Goal: Task Accomplishment & Management: Manage account settings

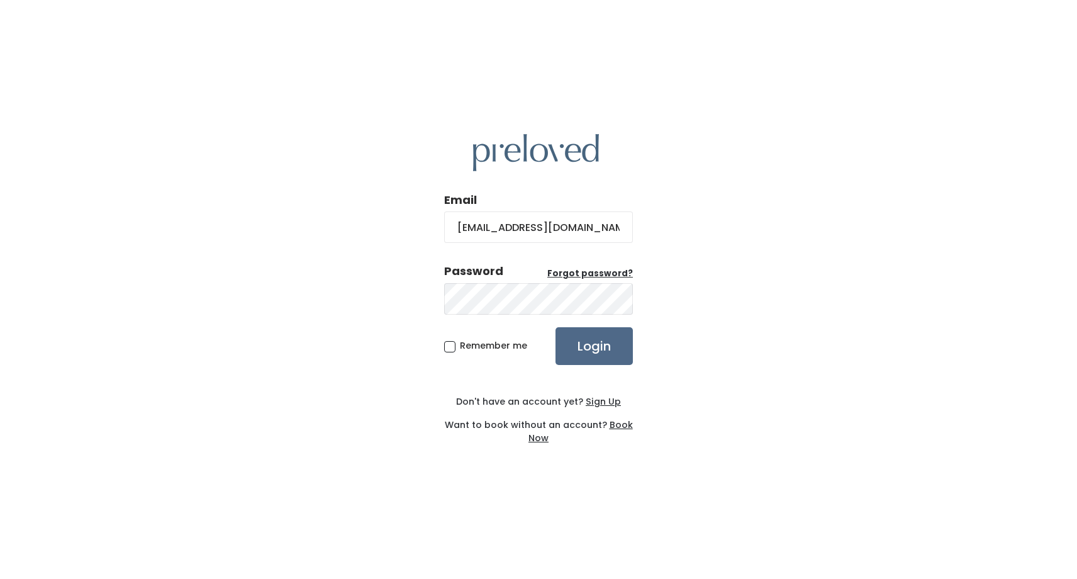
type input "[EMAIL_ADDRESS][DOMAIN_NAME]"
click at [556, 327] on input "Login" at bounding box center [594, 346] width 77 height 38
